Goal: Task Accomplishment & Management: Manage account settings

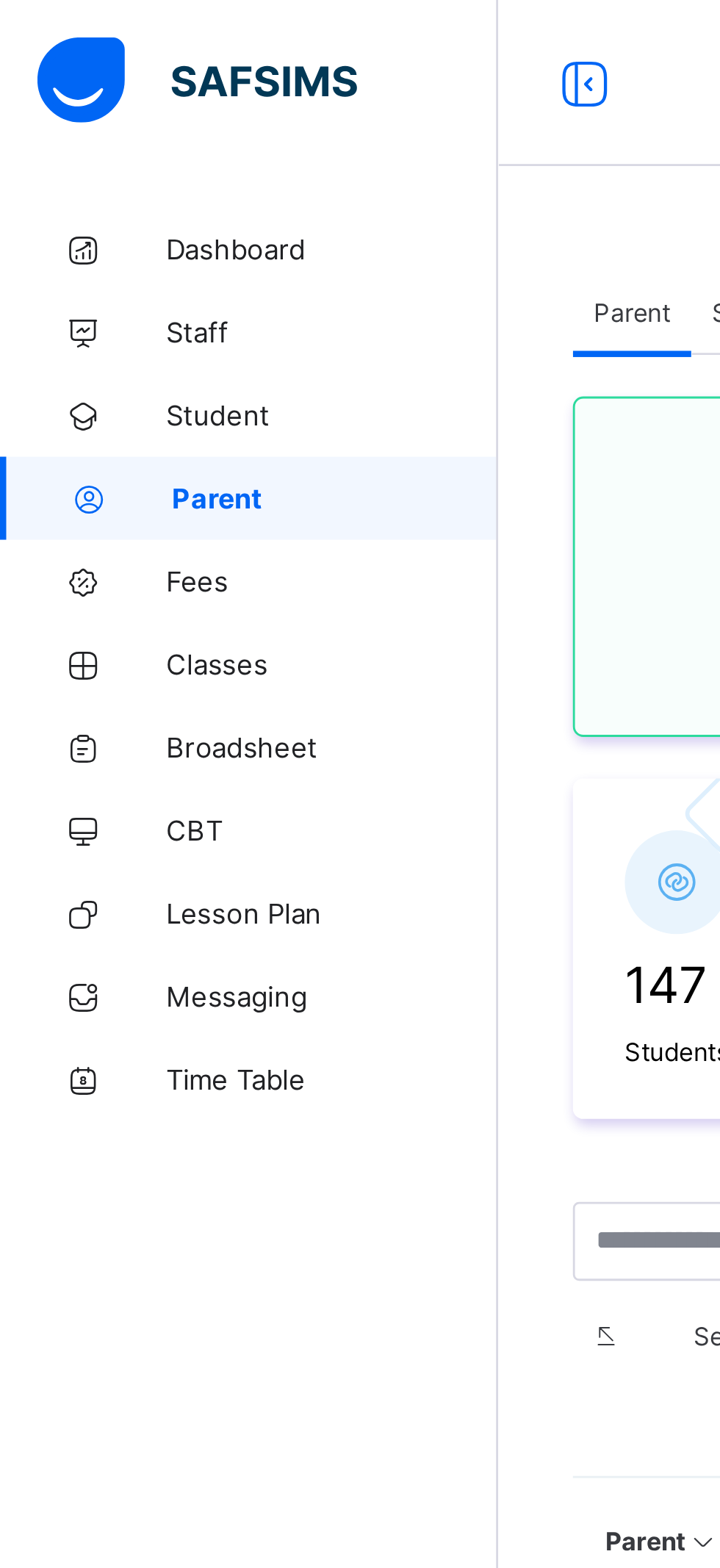
click at [78, 151] on span "Student" at bounding box center [118, 147] width 118 height 12
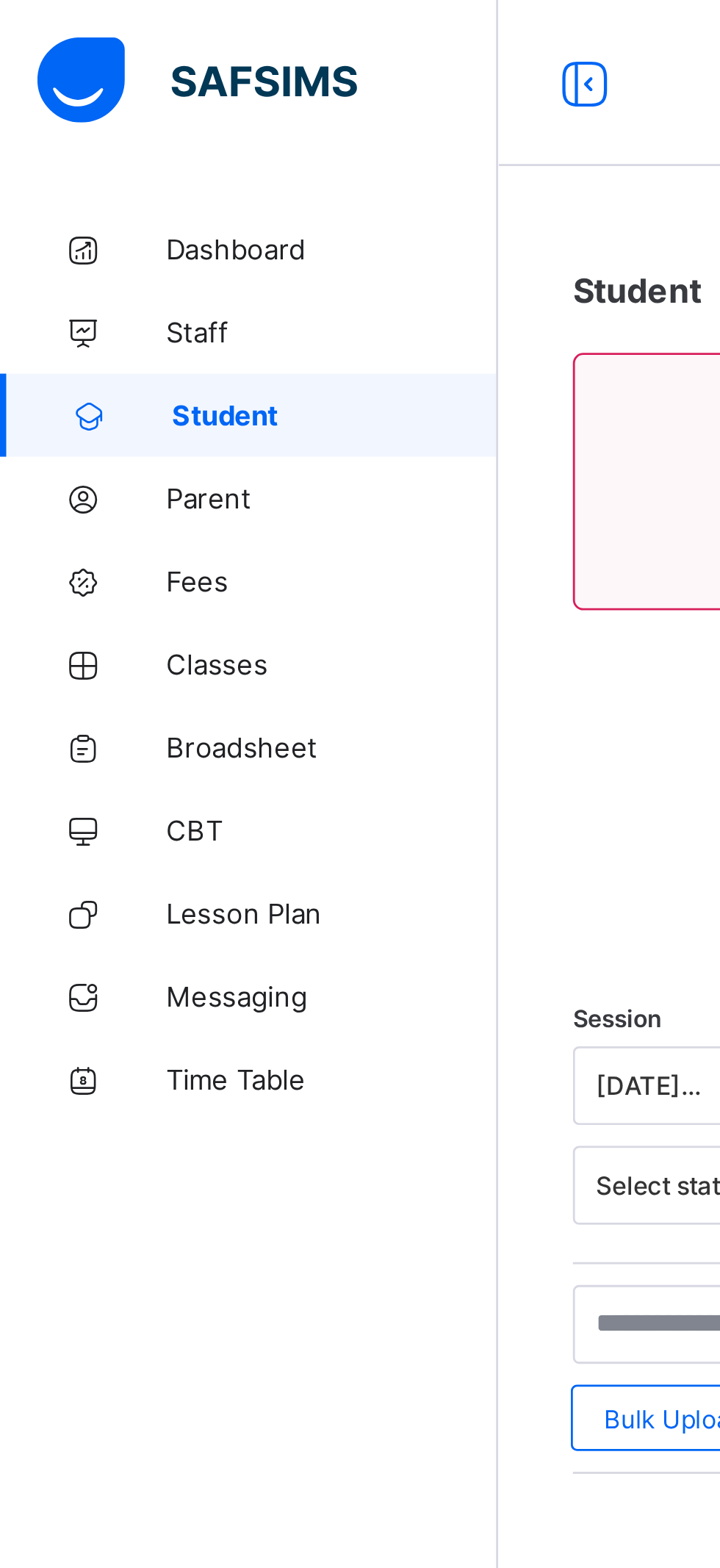
click at [78, 175] on span "Parent" at bounding box center [118, 176] width 118 height 12
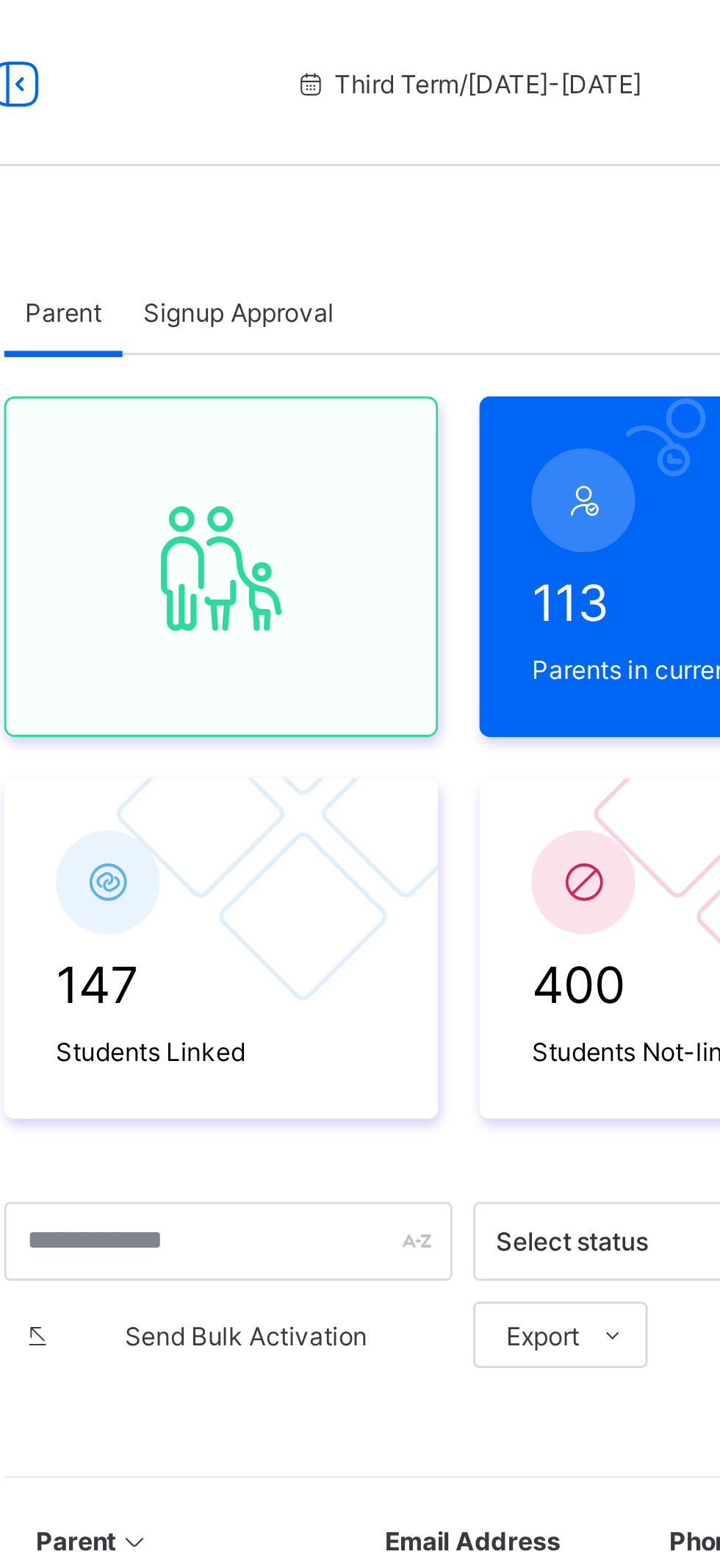
click at [287, 105] on span "Signup Approval" at bounding box center [286, 111] width 68 height 11
